Goal: Information Seeking & Learning: Learn about a topic

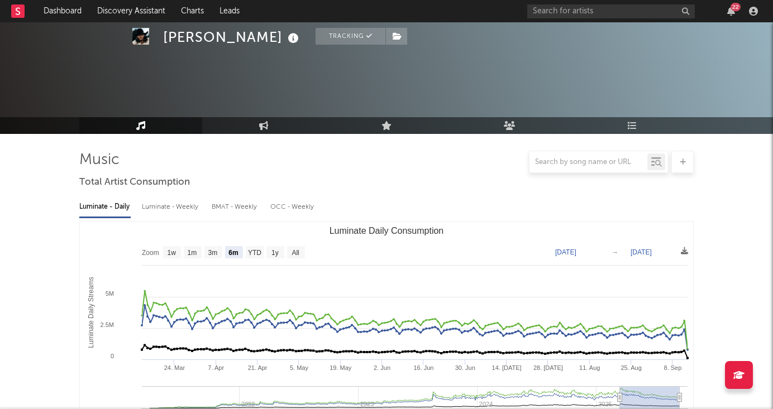
select select "6m"
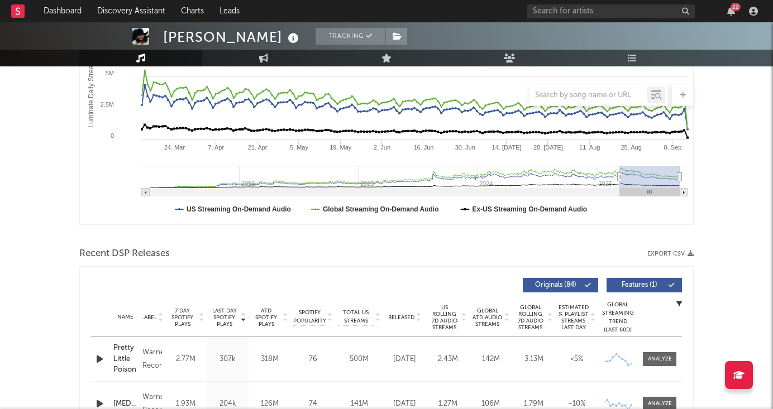
scroll to position [223, 0]
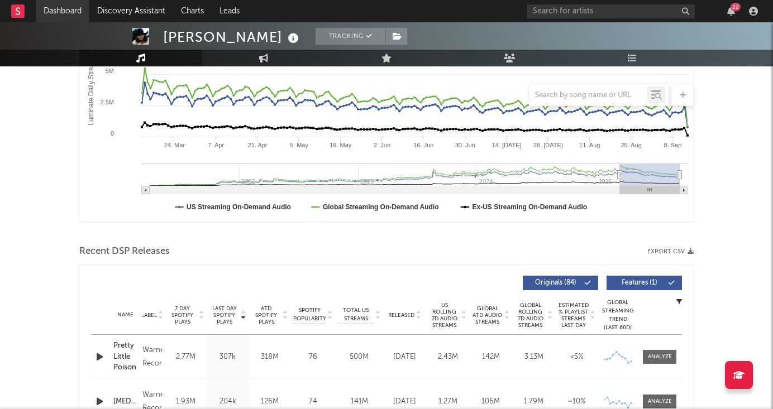
click at [73, 11] on link "Dashboard" at bounding box center [63, 11] width 54 height 22
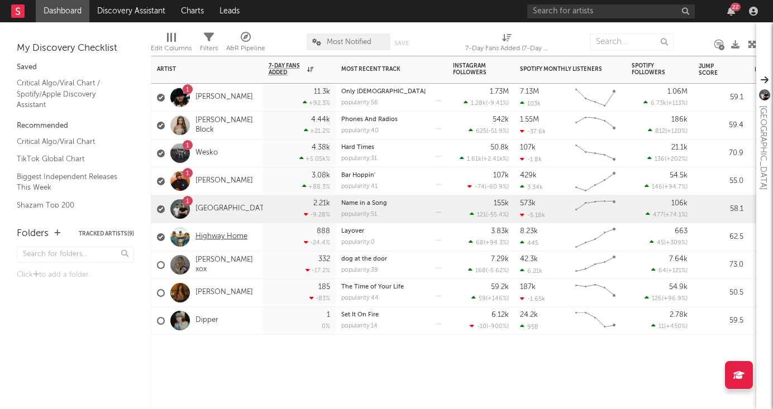
click at [224, 237] on link "Highway Home" at bounding box center [221, 236] width 52 height 9
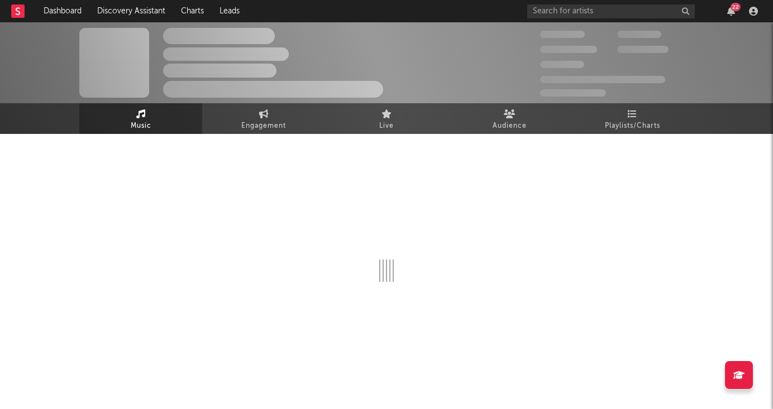
select select "6m"
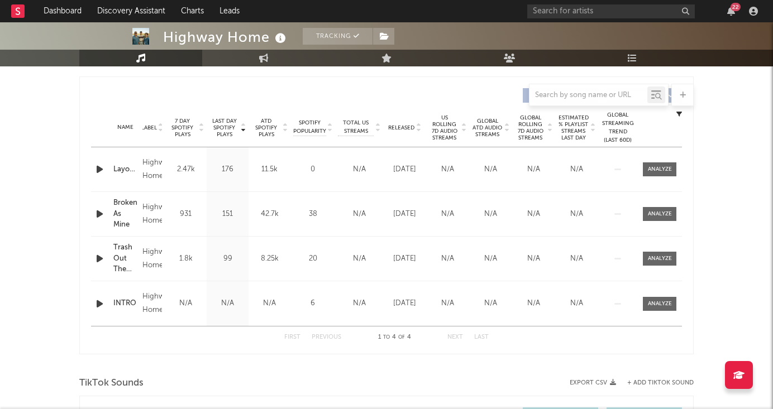
scroll to position [412, 0]
click at [665, 164] on div at bounding box center [660, 168] width 24 height 8
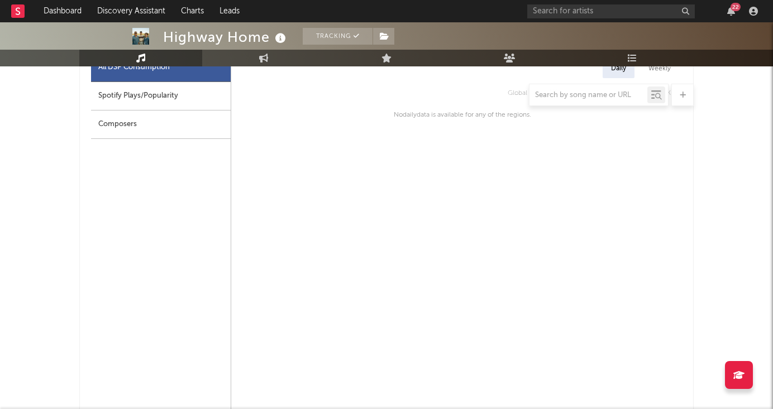
scroll to position [398, 0]
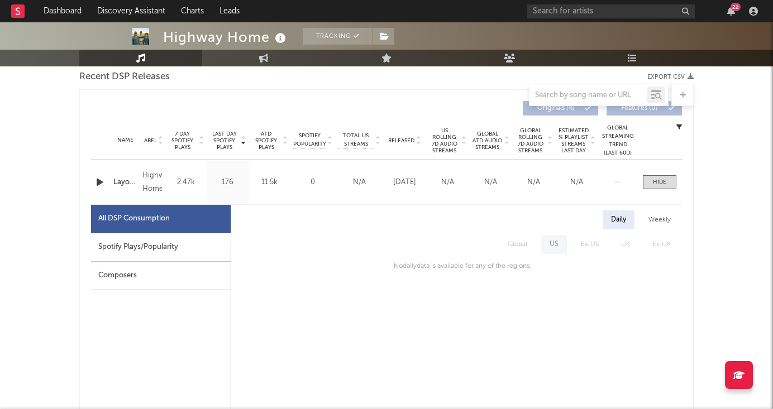
click at [657, 217] on div "Weekly" at bounding box center [659, 220] width 39 height 19
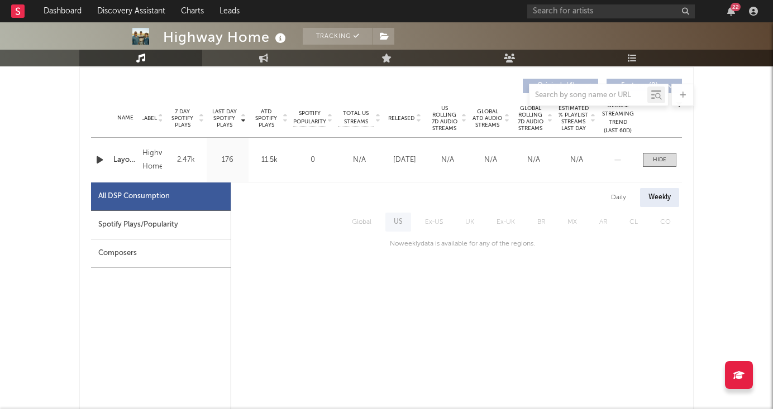
scroll to position [439, 0]
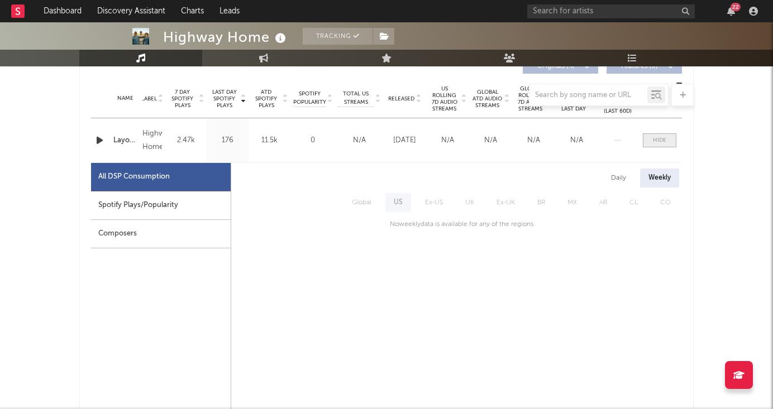
click at [656, 139] on div at bounding box center [659, 140] width 13 height 8
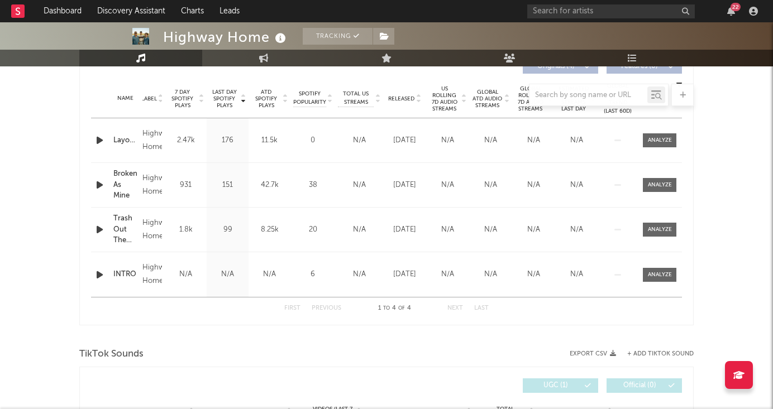
scroll to position [408, 0]
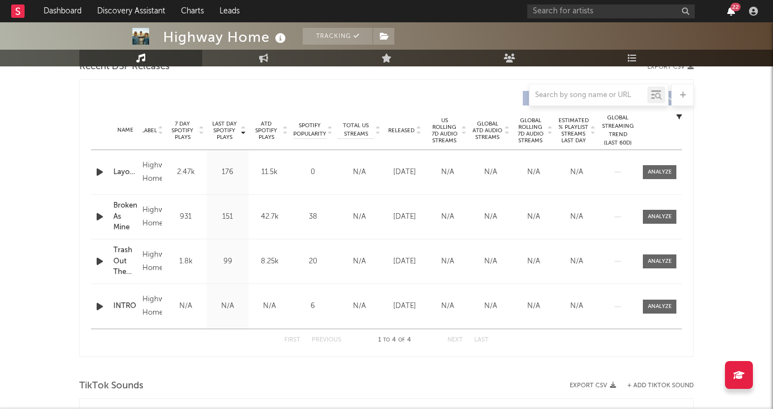
click at [731, 13] on icon "button" at bounding box center [731, 11] width 8 height 9
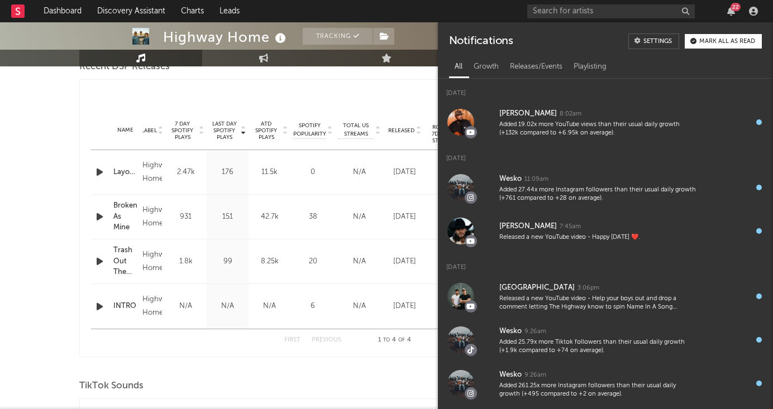
click at [721, 44] on div "Mark all as read" at bounding box center [727, 42] width 56 height 6
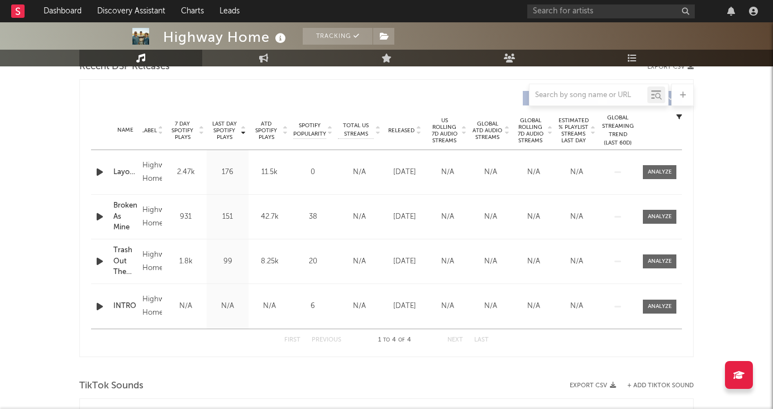
click at [424, 101] on div at bounding box center [386, 95] width 614 height 22
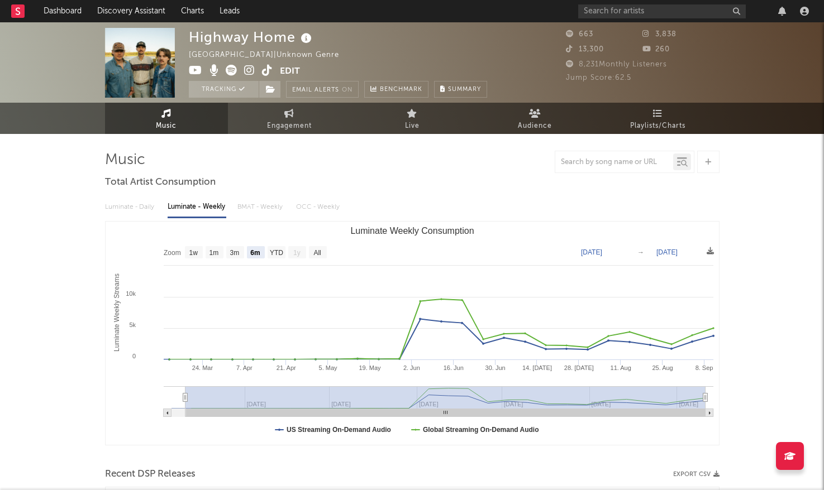
scroll to position [0, 0]
